Goal: Obtain resource: Obtain resource

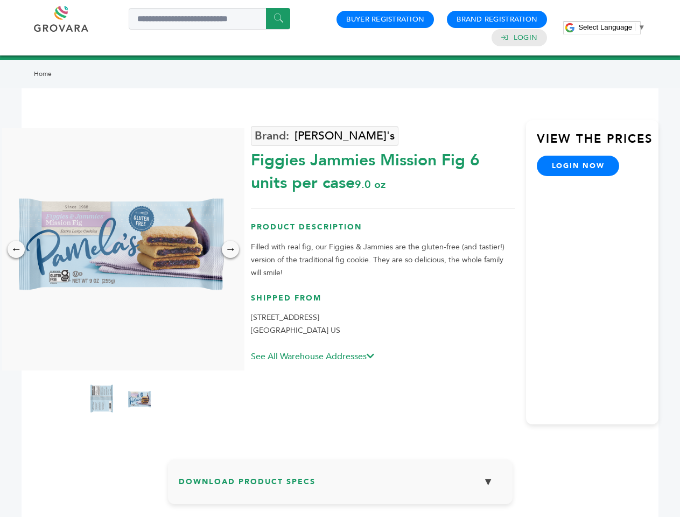
click at [612, 27] on span "Select Language" at bounding box center [605, 27] width 54 height 8
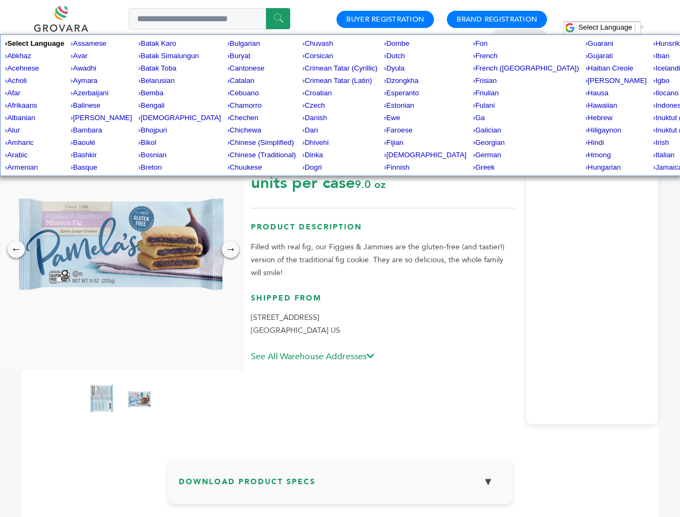
click at [121, 249] on img at bounding box center [120, 249] width 242 height 242
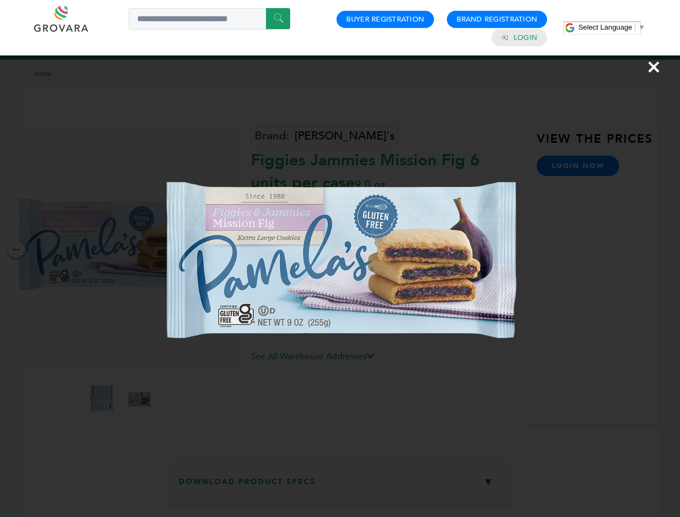
click at [16, 249] on div "×" at bounding box center [340, 258] width 680 height 517
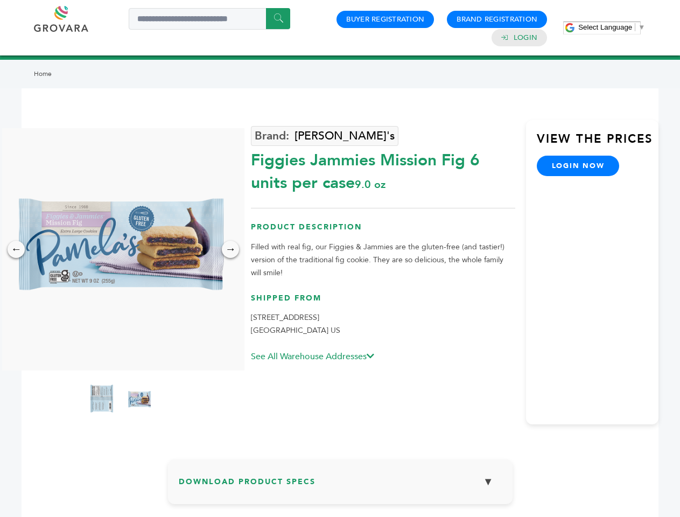
click at [230, 249] on div "→" at bounding box center [230, 249] width 17 height 17
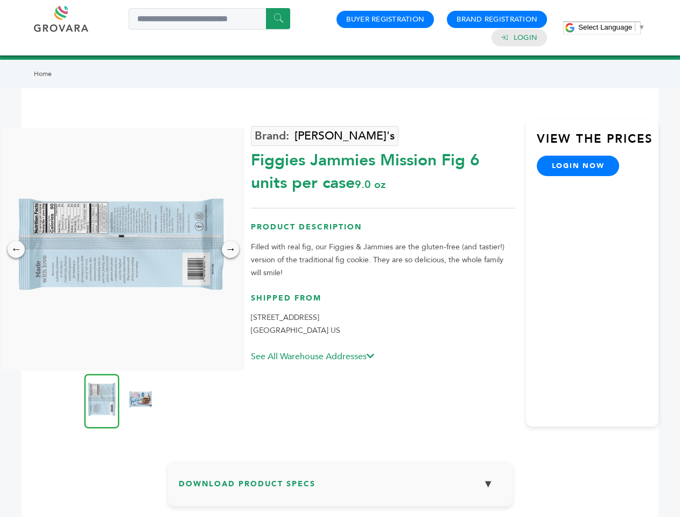
click at [102, 400] on img at bounding box center [102, 401] width 35 height 54
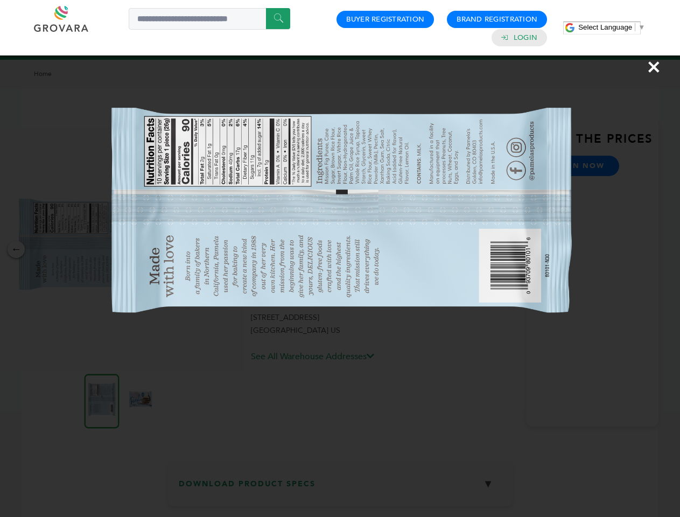
click at [139, 400] on div "×" at bounding box center [340, 258] width 680 height 517
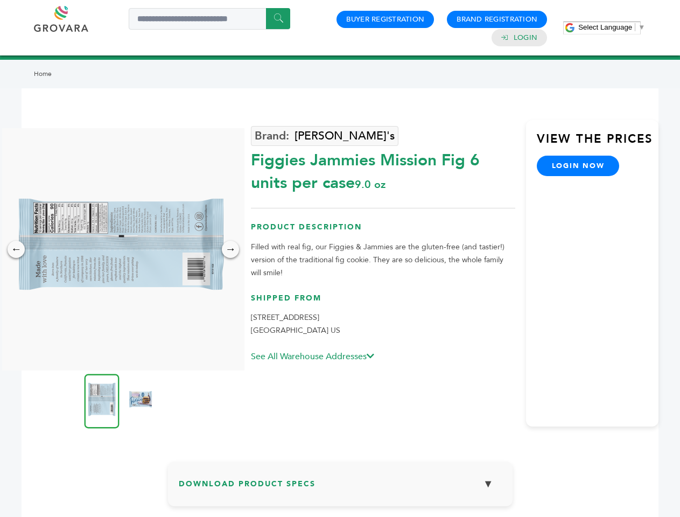
click at [340, 486] on h3 "Download Product Specs ▼" at bounding box center [340, 487] width 323 height 31
